Goal: Information Seeking & Learning: Find specific fact

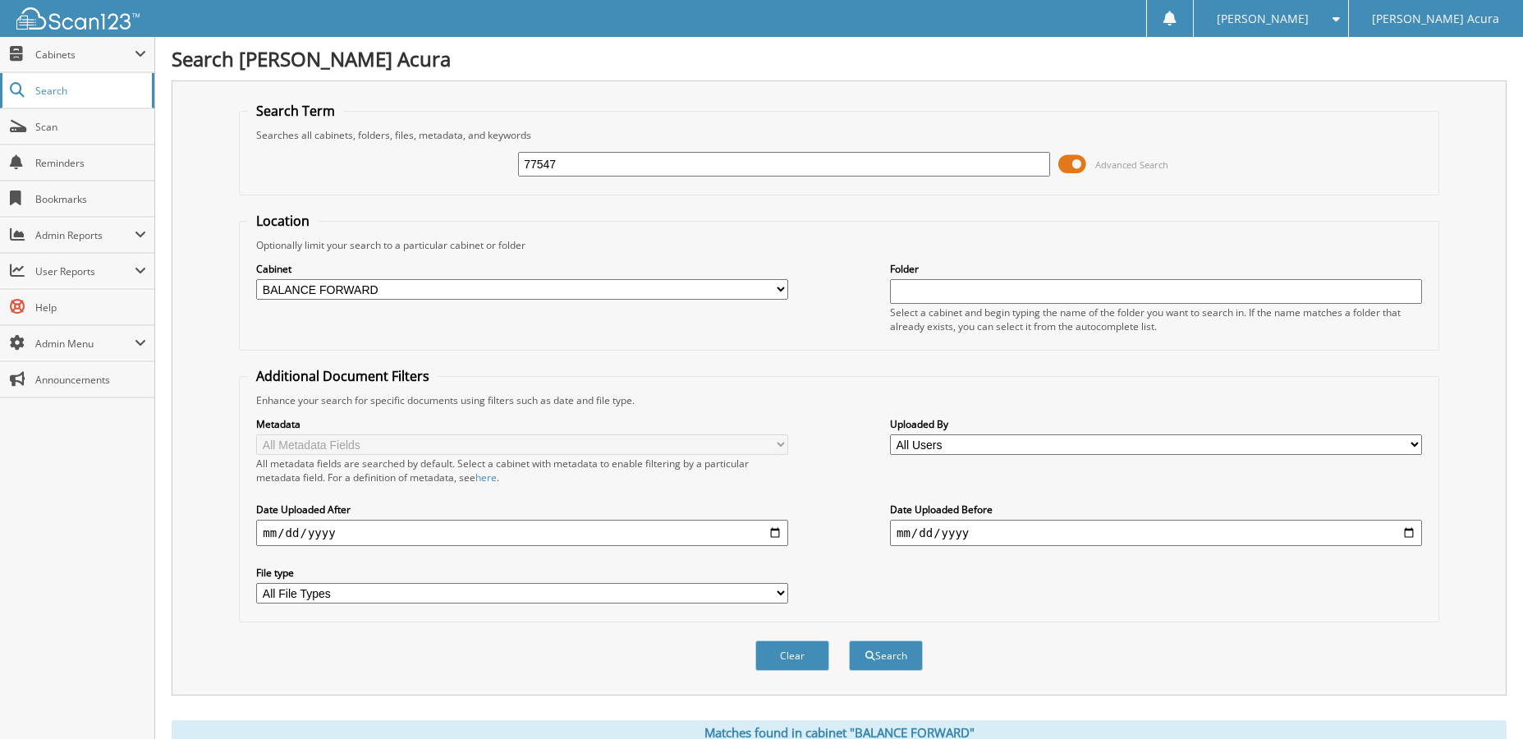
click at [53, 88] on span "Search" at bounding box center [89, 91] width 108 height 14
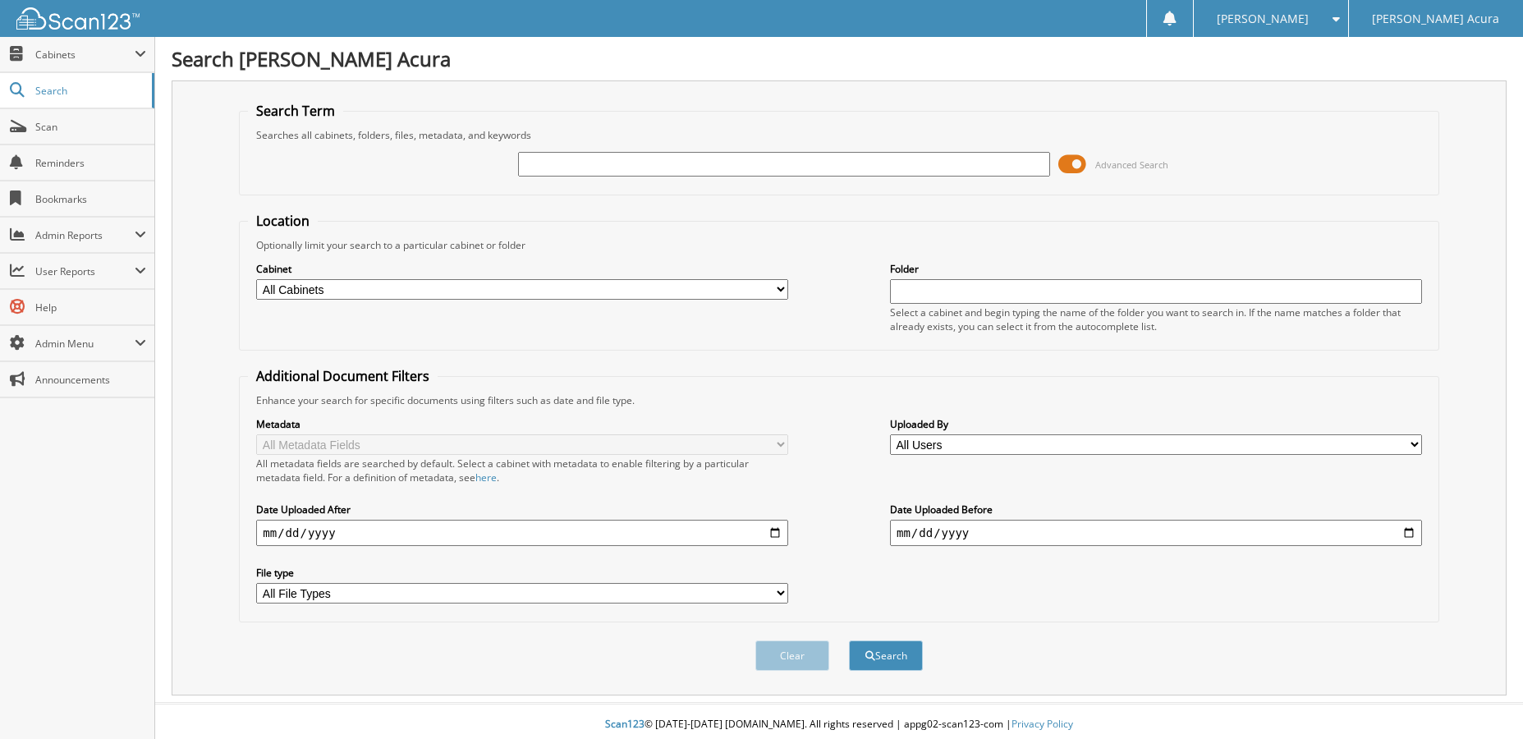
click at [617, 160] on input "text" at bounding box center [784, 164] width 532 height 25
type input "COMCAST"
click at [876, 660] on button "Search" at bounding box center [886, 655] width 74 height 30
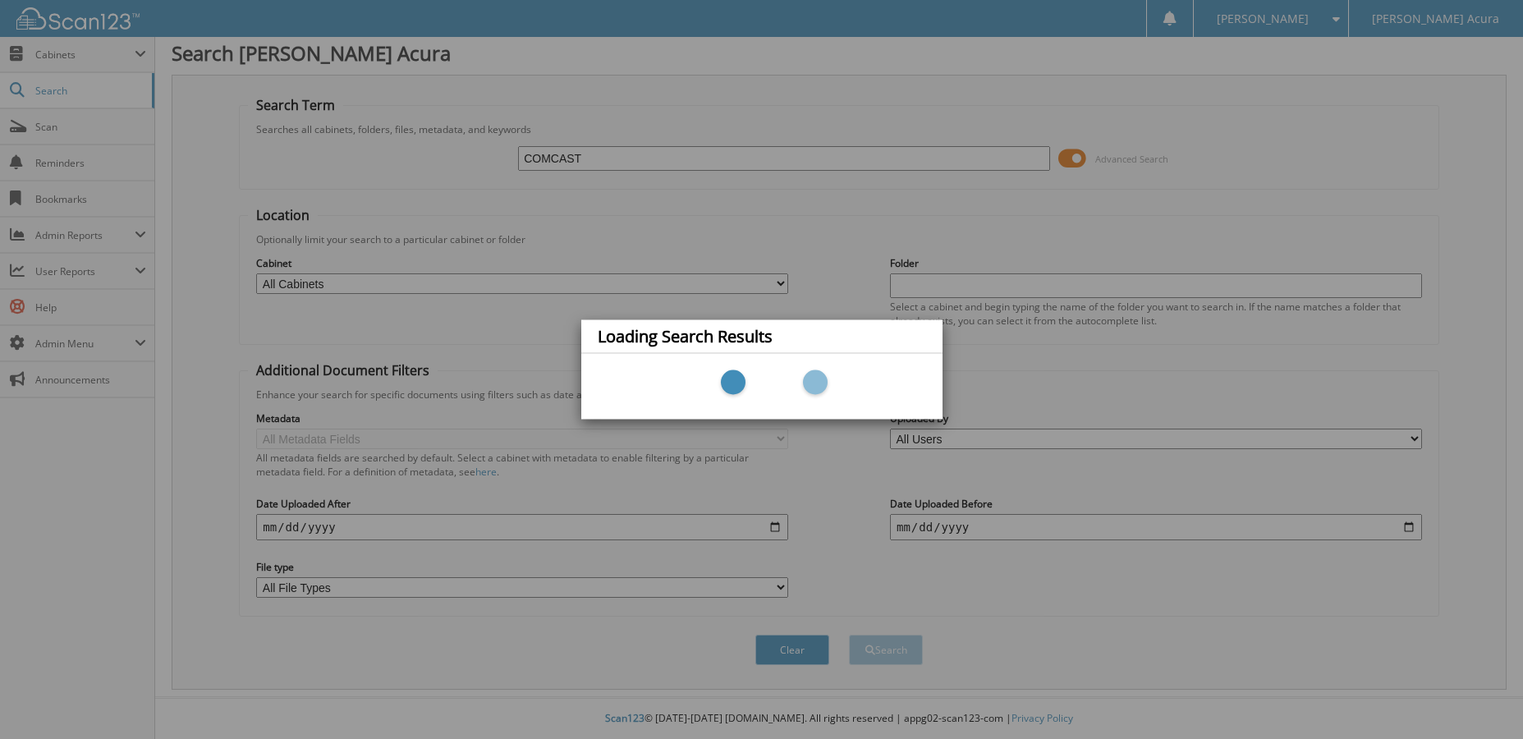
scroll to position [7, 0]
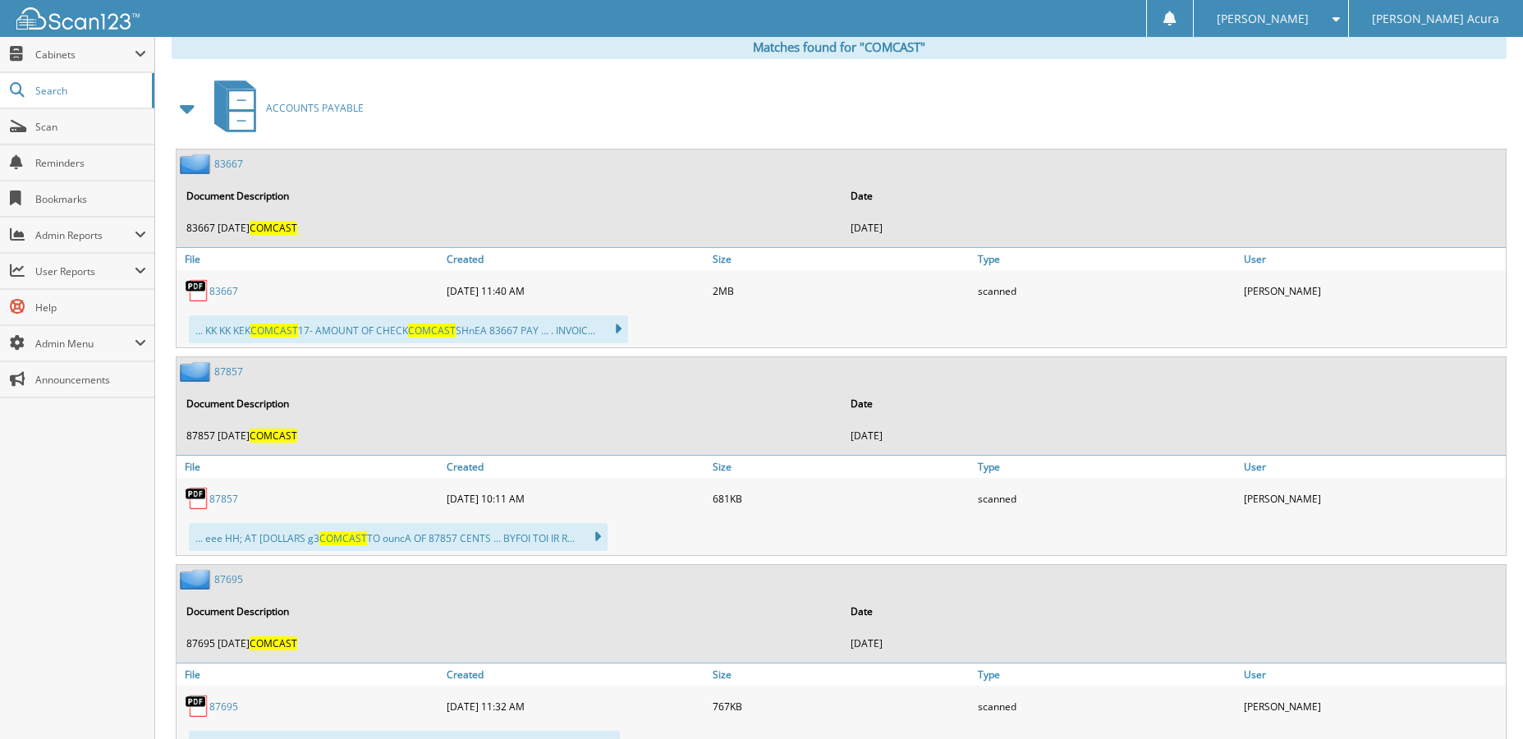
scroll to position [657, 0]
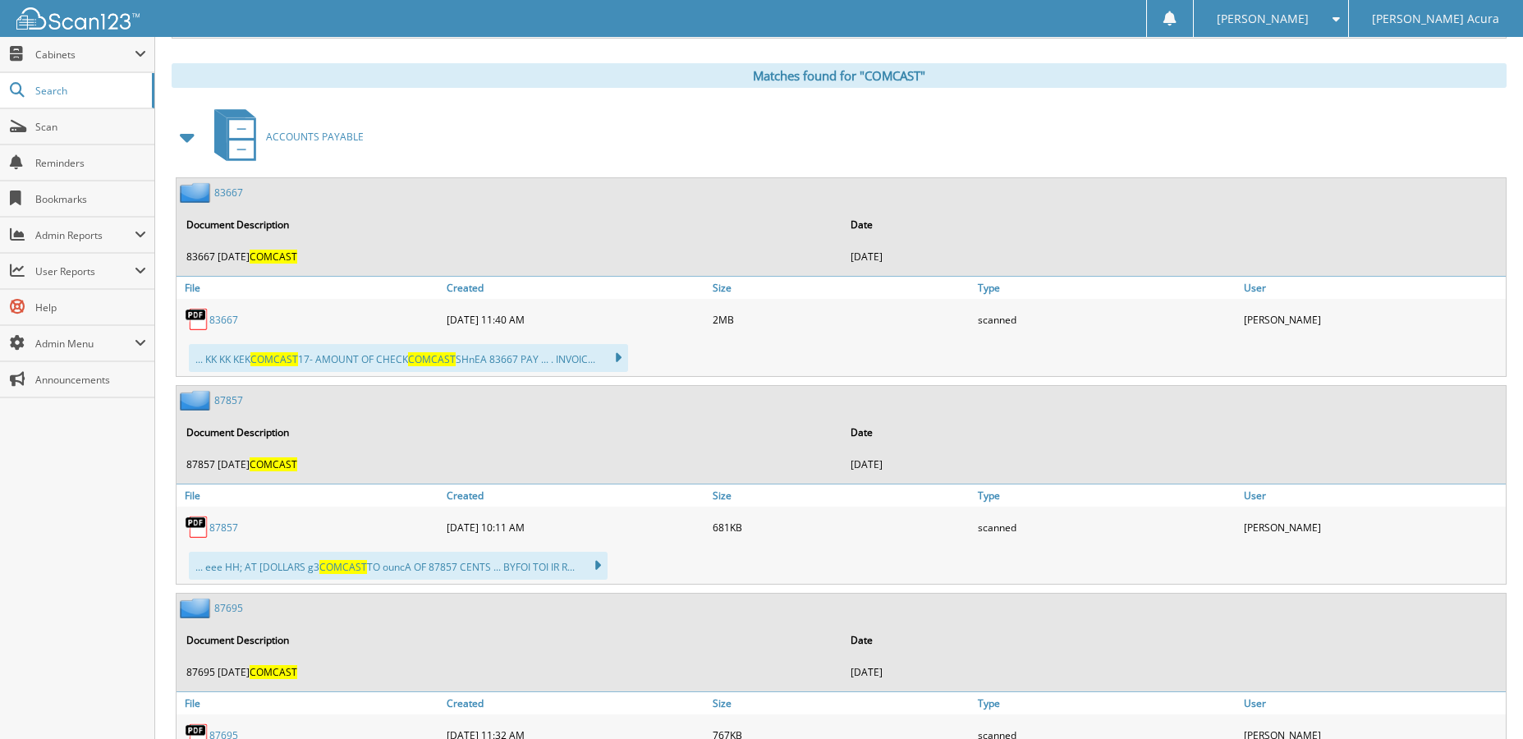
click at [234, 397] on link "87857" at bounding box center [228, 400] width 29 height 14
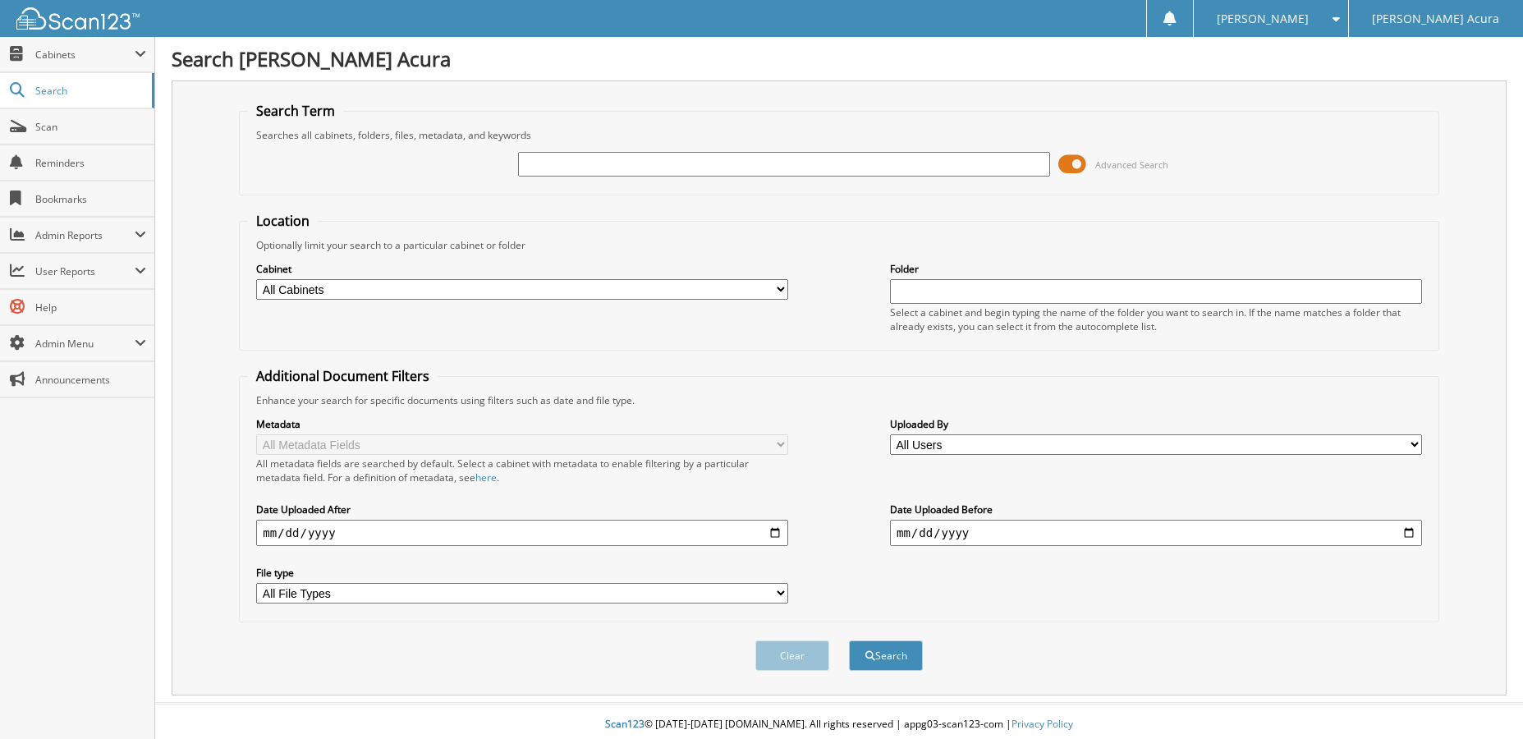
click at [594, 165] on input "text" at bounding box center [784, 164] width 532 height 25
click at [586, 167] on input "text" at bounding box center [784, 164] width 532 height 25
type input "CENTURYLINK"
click at [849, 640] on button "Search" at bounding box center [886, 655] width 74 height 30
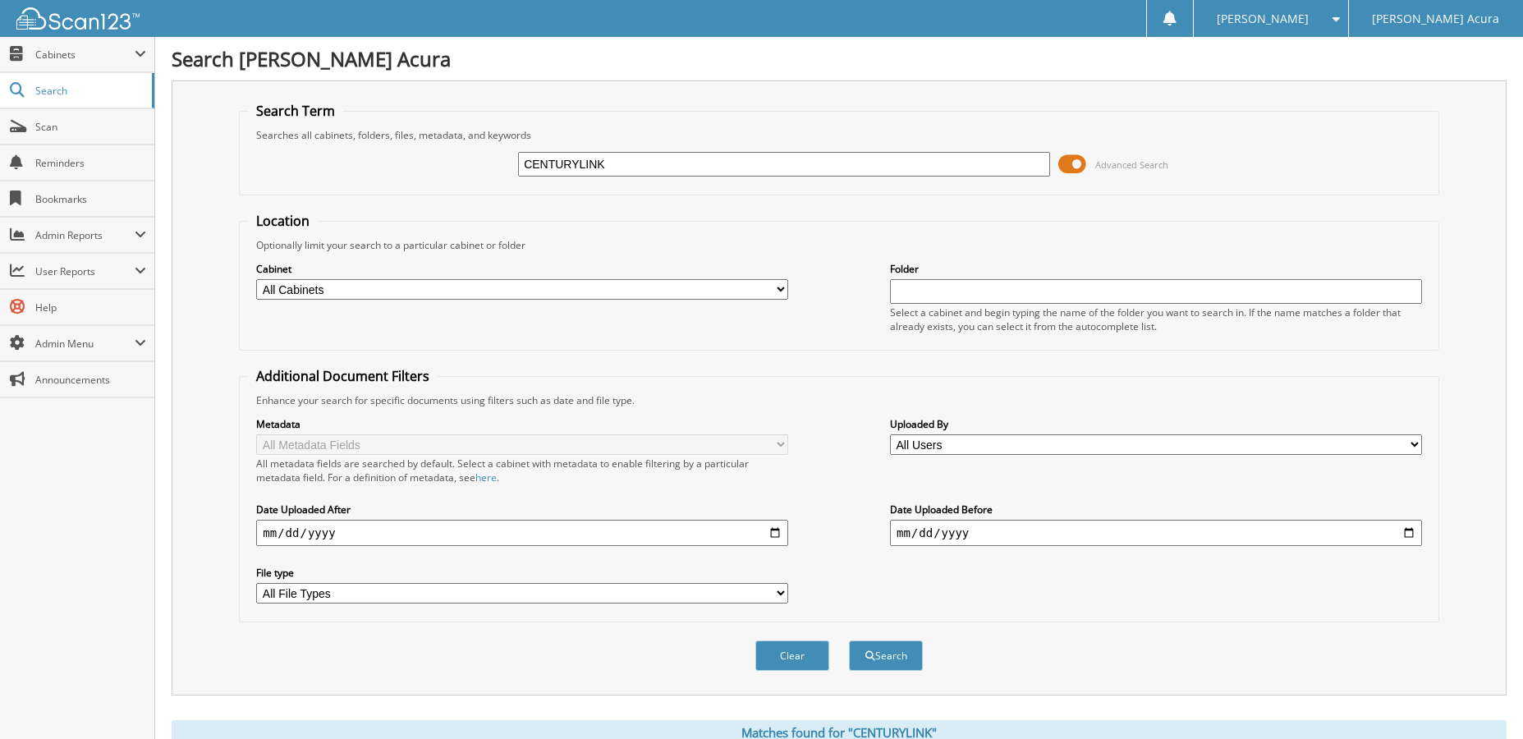
click at [666, 163] on input "CENTURYLINK" at bounding box center [784, 164] width 532 height 25
drag, startPoint x: 666, startPoint y: 163, endPoint x: 640, endPoint y: 163, distance: 26.3
click at [640, 163] on input "CENTURYLINK" at bounding box center [784, 164] width 532 height 25
type input "91765"
click at [849, 640] on button "Search" at bounding box center [886, 655] width 74 height 30
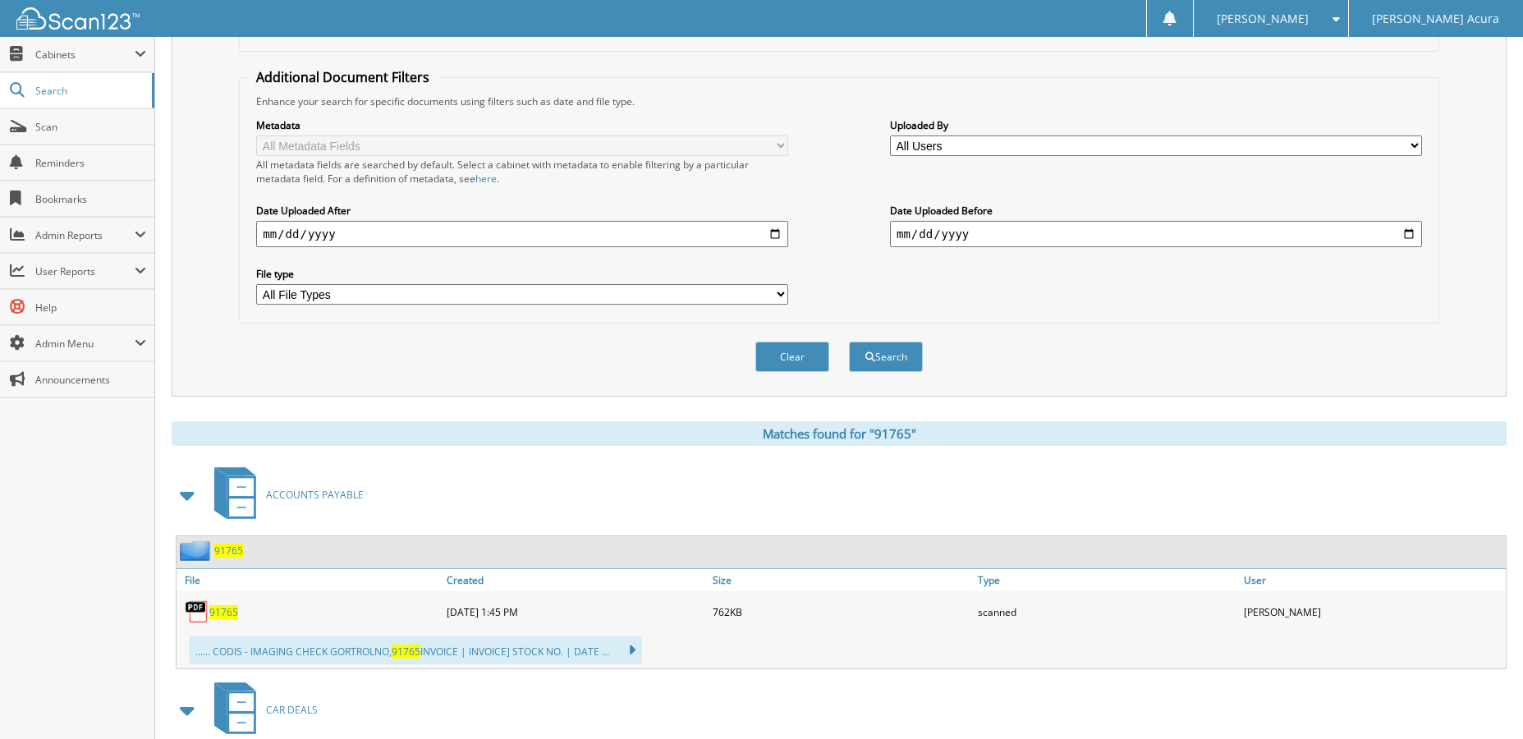
scroll to position [328, 0]
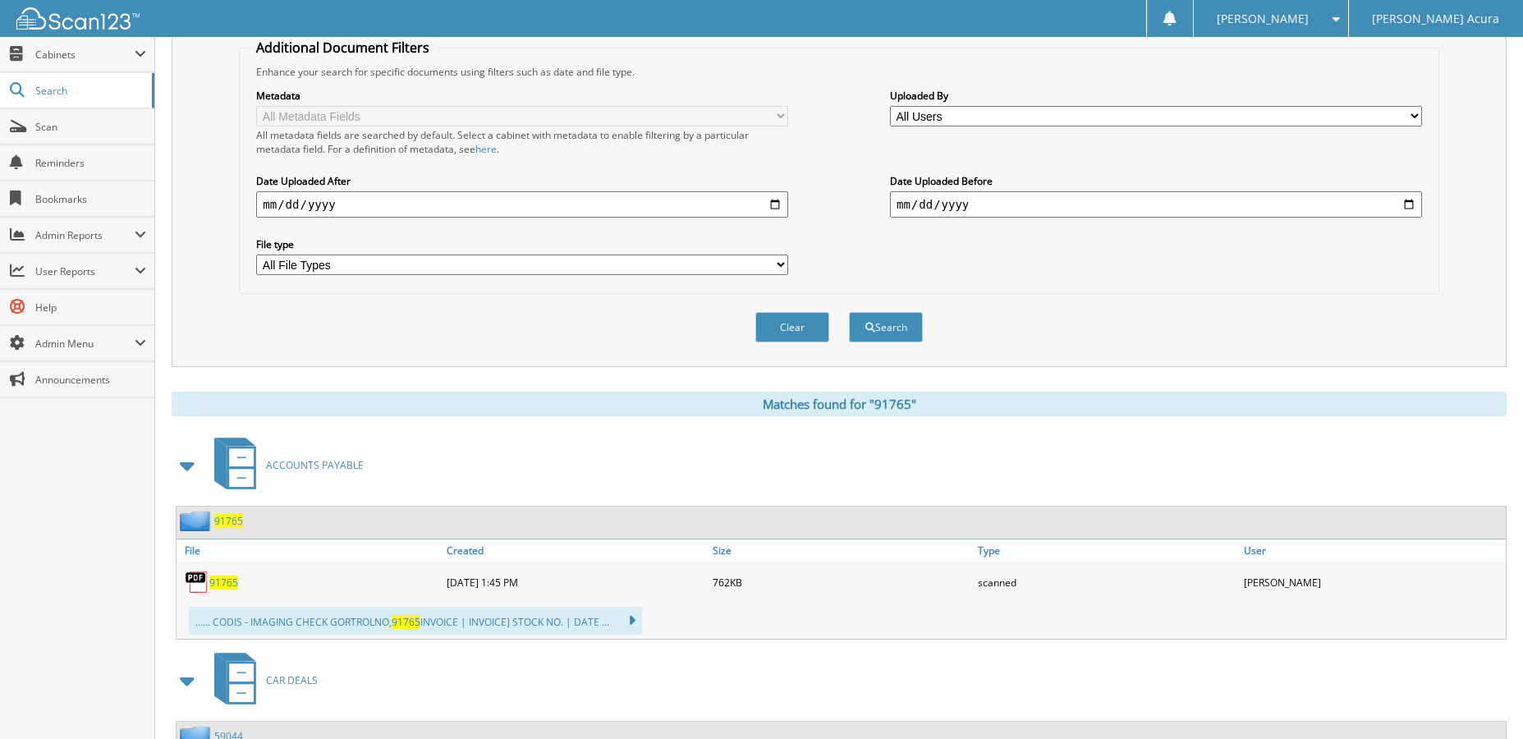
click at [236, 521] on span "91765" at bounding box center [228, 521] width 29 height 14
